Goal: Task Accomplishment & Management: Use online tool/utility

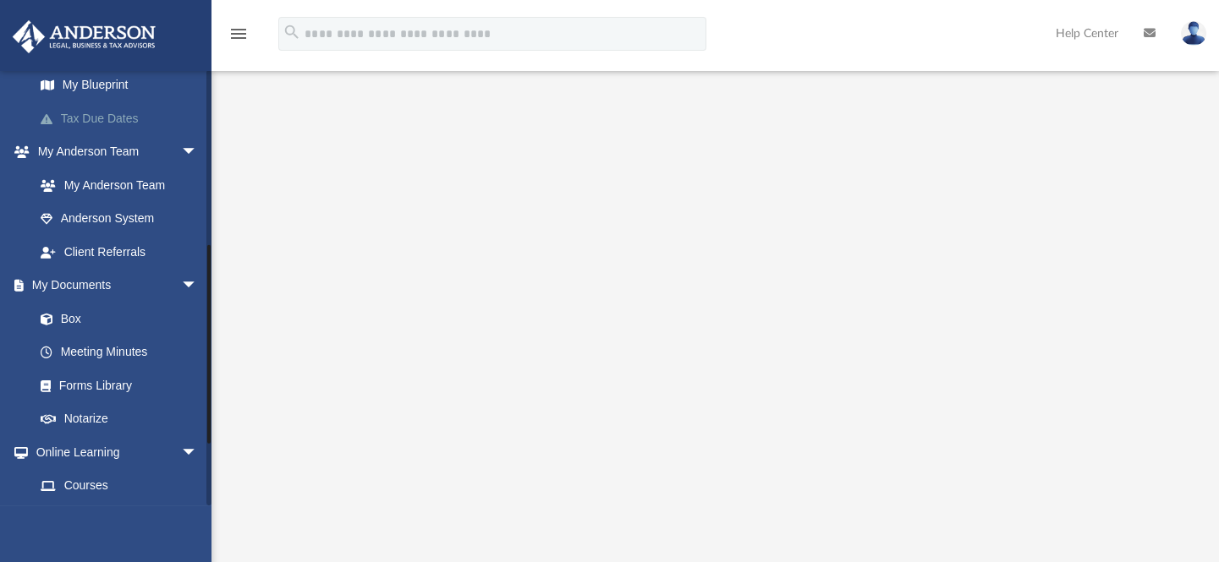
scroll to position [376, 0]
click at [85, 316] on link "Box" at bounding box center [124, 318] width 200 height 34
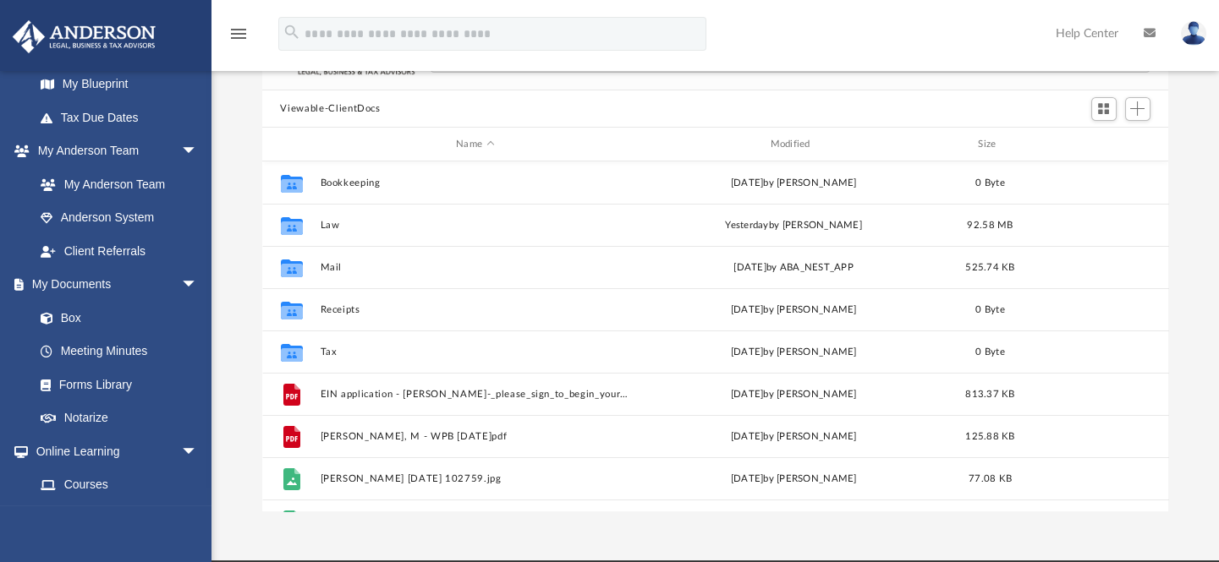
scroll to position [129, 0]
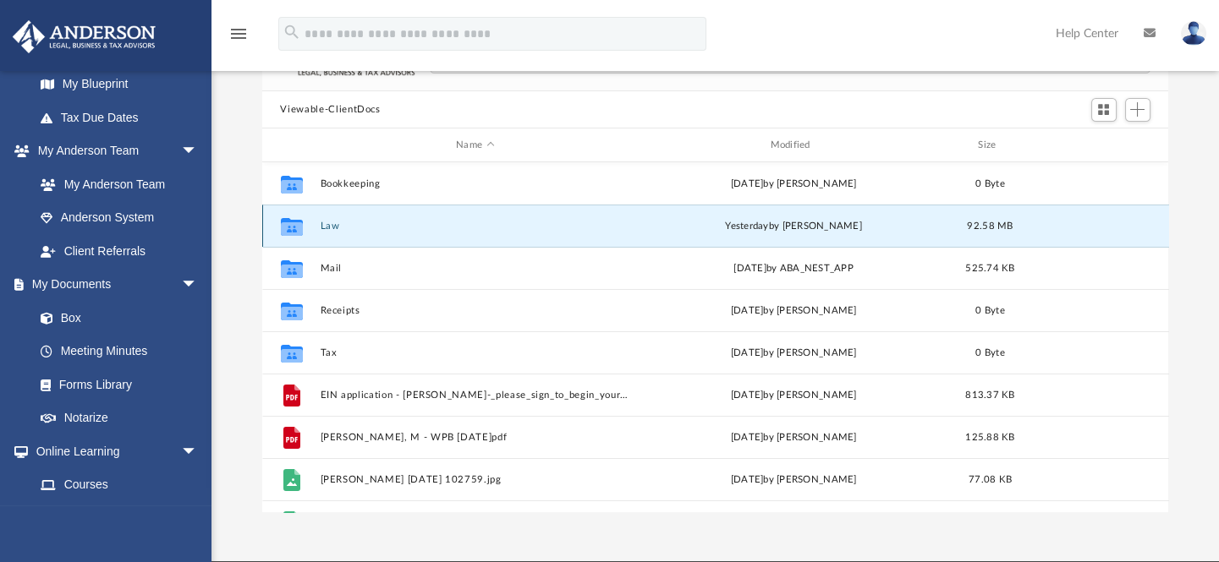
click at [324, 228] on button "Law" at bounding box center [475, 226] width 310 height 11
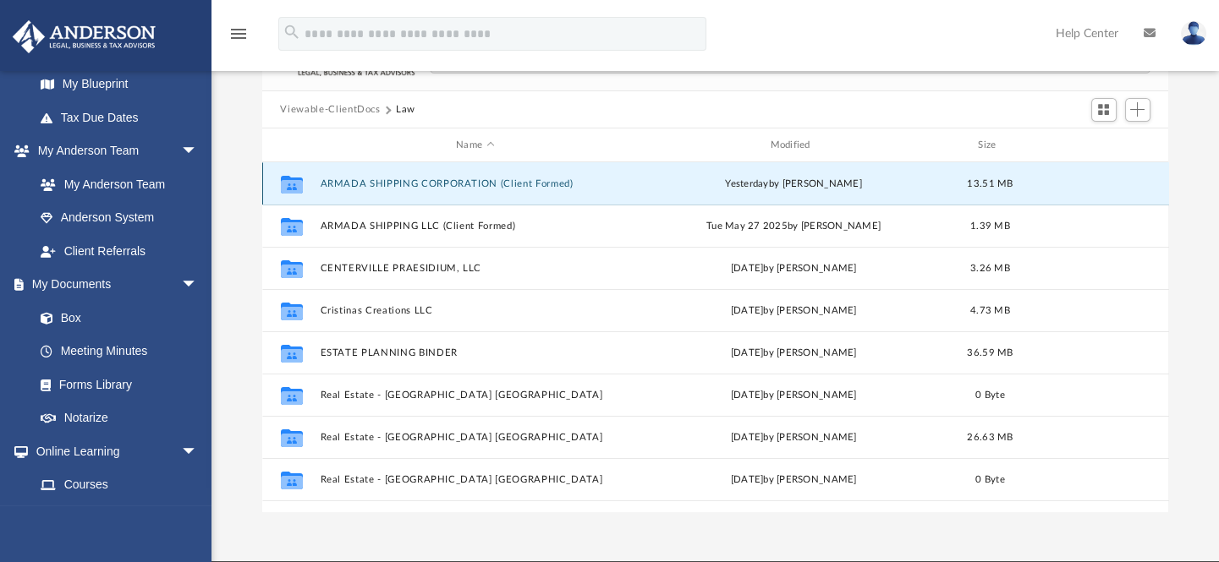
click at [431, 180] on button "ARMADA SHIPPING CORPORATION (Client Formed)" at bounding box center [475, 183] width 310 height 11
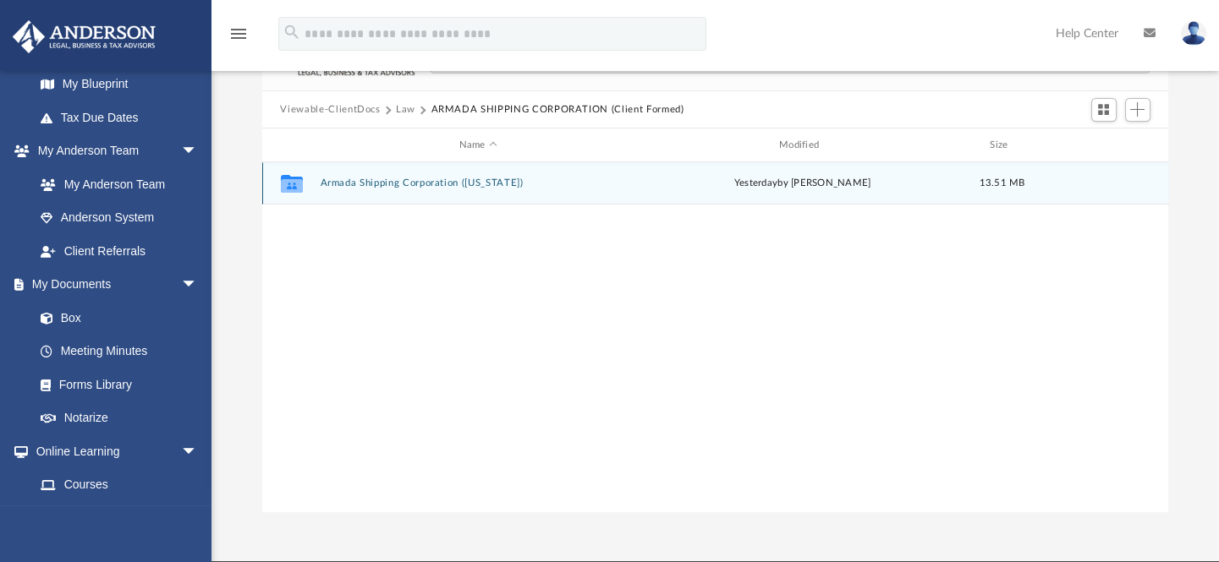
click at [431, 180] on button "Armada Shipping Corporation ([US_STATE])" at bounding box center [478, 183] width 316 height 11
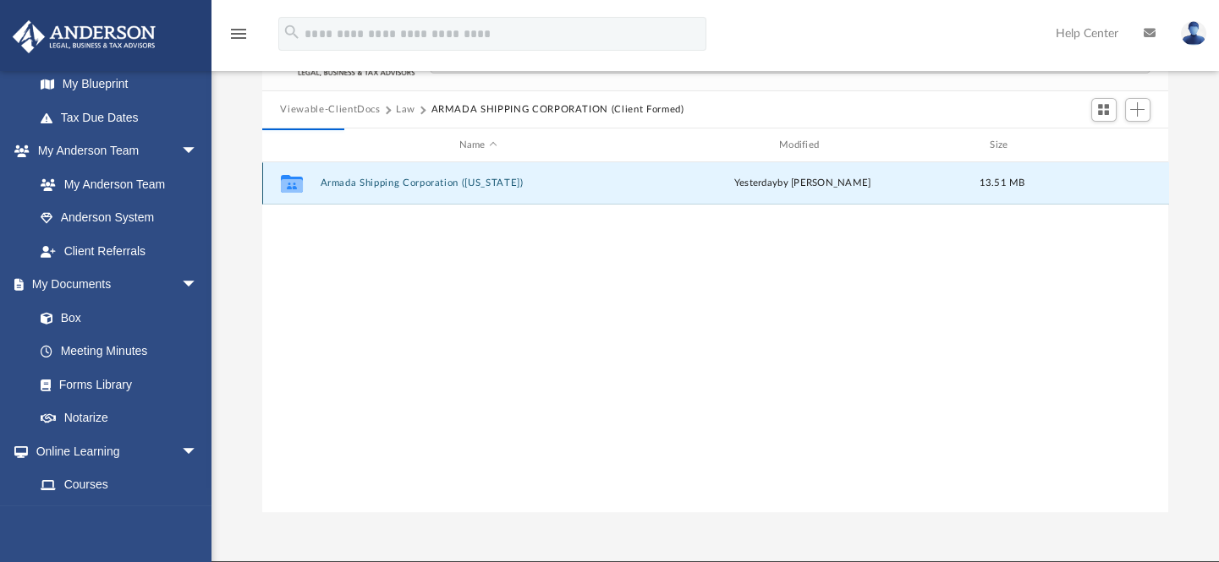
click at [431, 180] on button "Armada Shipping Corporation ([US_STATE])" at bounding box center [478, 183] width 316 height 11
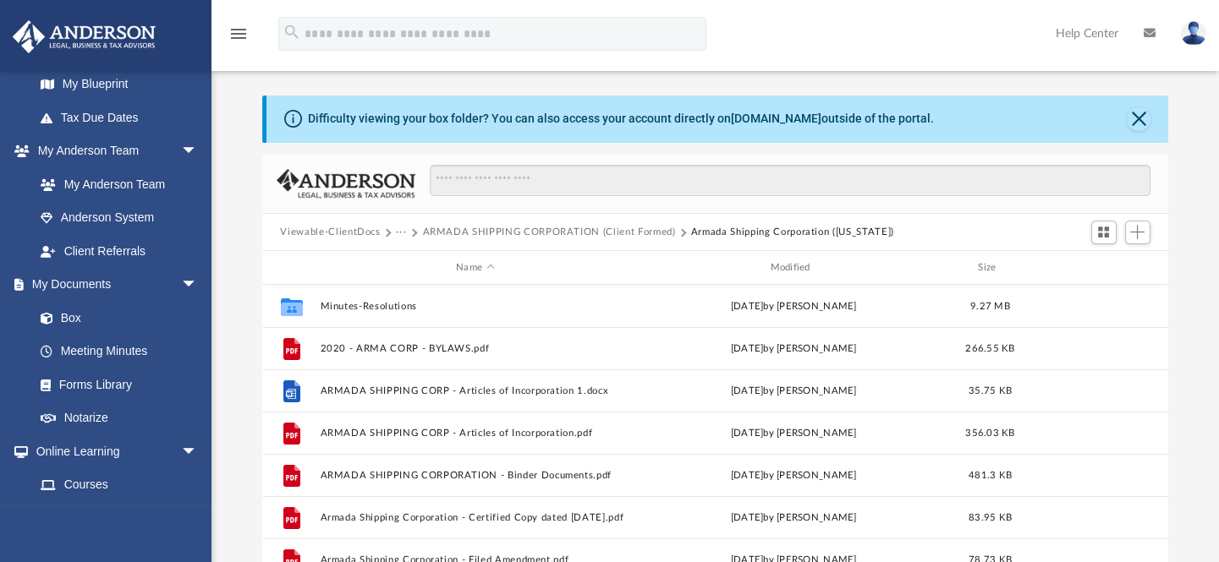
scroll to position [6, 0]
click at [545, 231] on button "ARMADA SHIPPING CORPORATION (Client Formed)" at bounding box center [548, 233] width 253 height 15
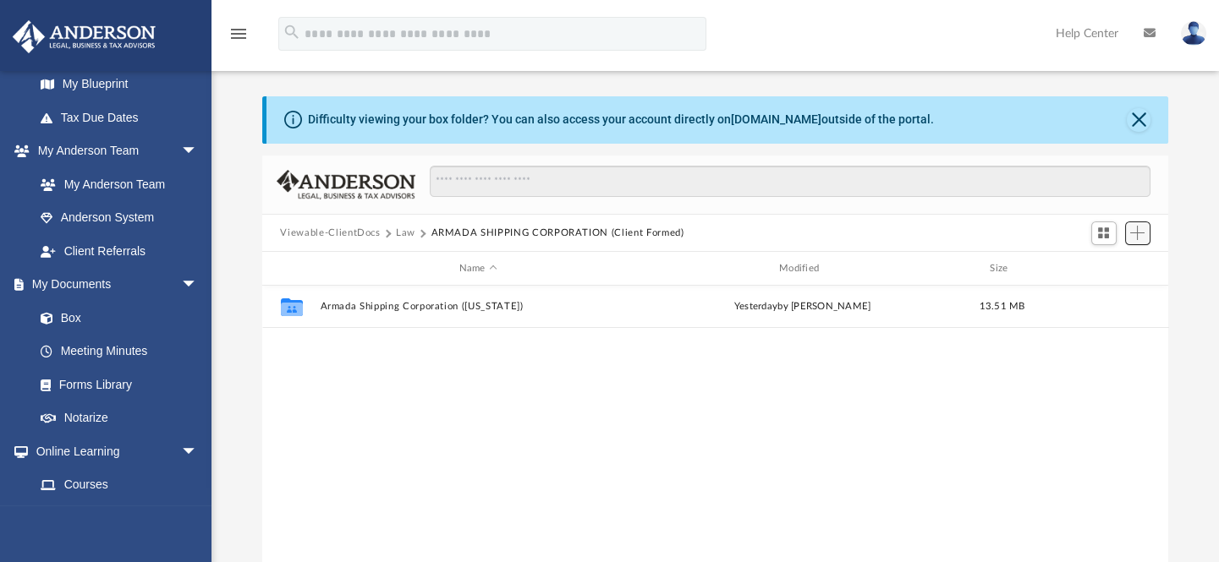
click at [1139, 229] on span "Add" at bounding box center [1137, 233] width 14 height 14
click at [1105, 272] on li "Upload" at bounding box center [1113, 267] width 54 height 18
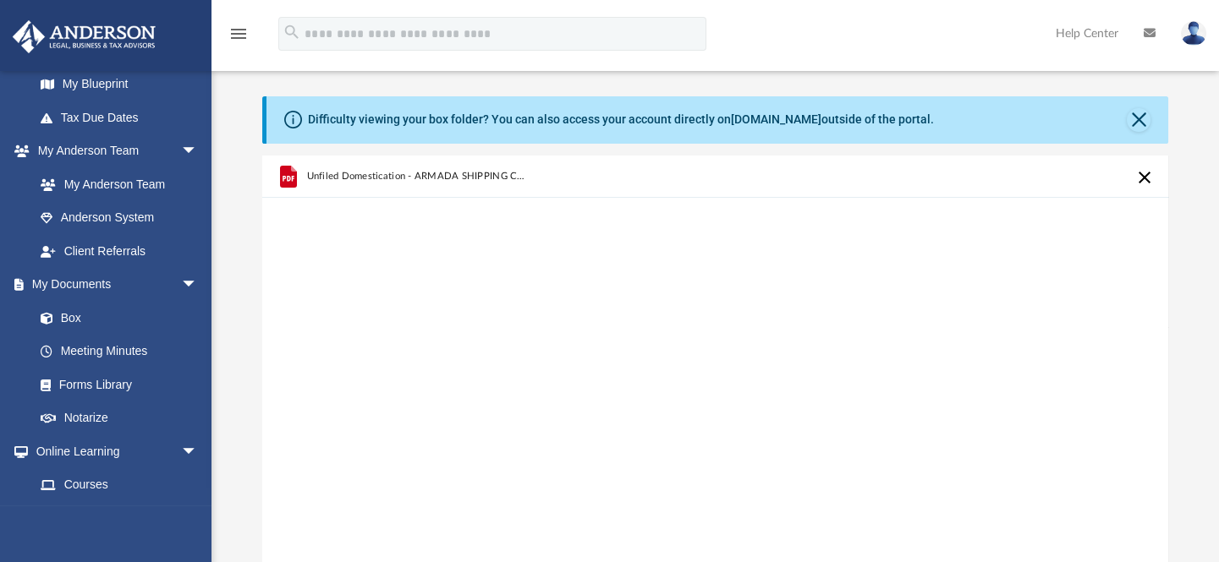
scroll to position [0, 0]
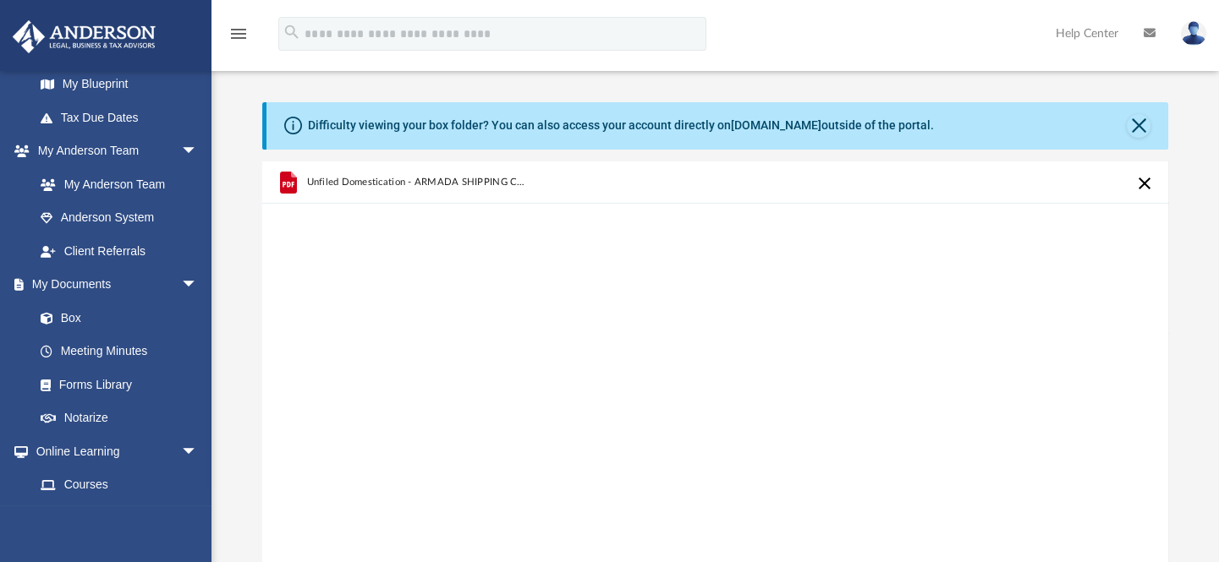
click at [427, 186] on span "Unfiled Domestication - ARMADA SHIPPING CORPORATION 1.pdf" at bounding box center [417, 182] width 222 height 11
click at [365, 182] on span "Unfiled Domestication - ARMADA SHIPPING CORPORATION 1.pdf" at bounding box center [417, 182] width 222 height 11
click at [782, 283] on div "Unfiled Domestication - ARMADA SHIPPING CORPORATION 1.pdf" at bounding box center [715, 377] width 907 height 430
